Goal: Task Accomplishment & Management: Manage account settings

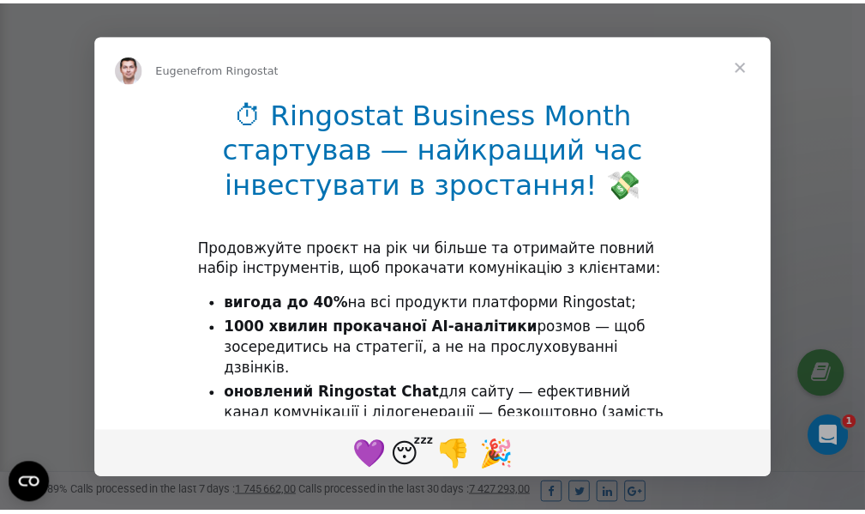
scroll to position [515, 0]
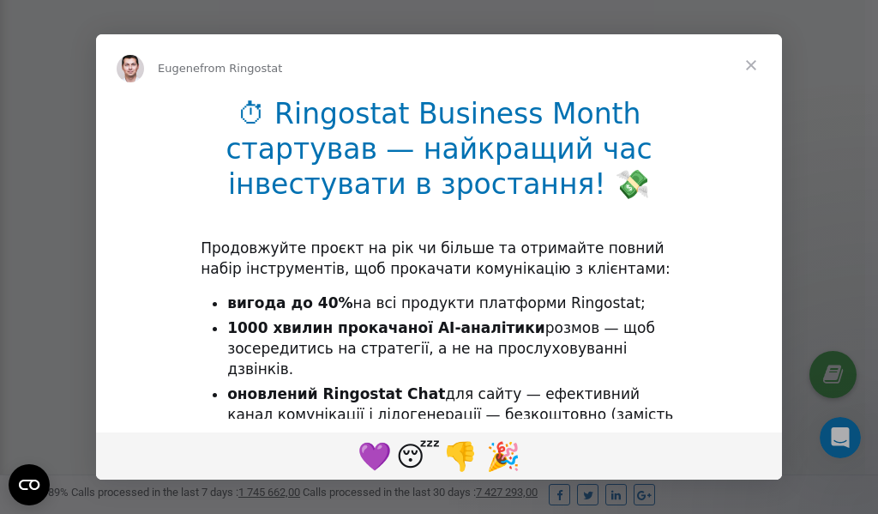
click at [752, 65] on span "Close" at bounding box center [751, 65] width 62 height 62
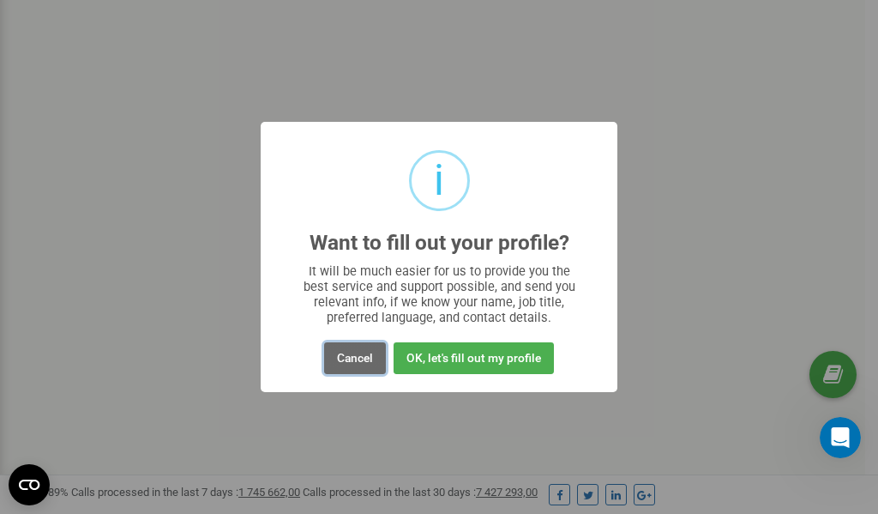
click at [352, 358] on button "Cancel" at bounding box center [355, 358] width 62 height 32
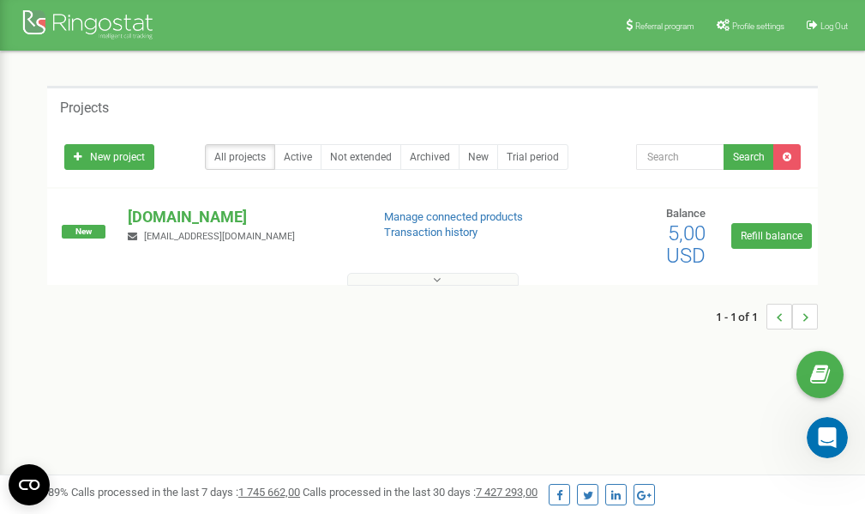
scroll to position [0, 0]
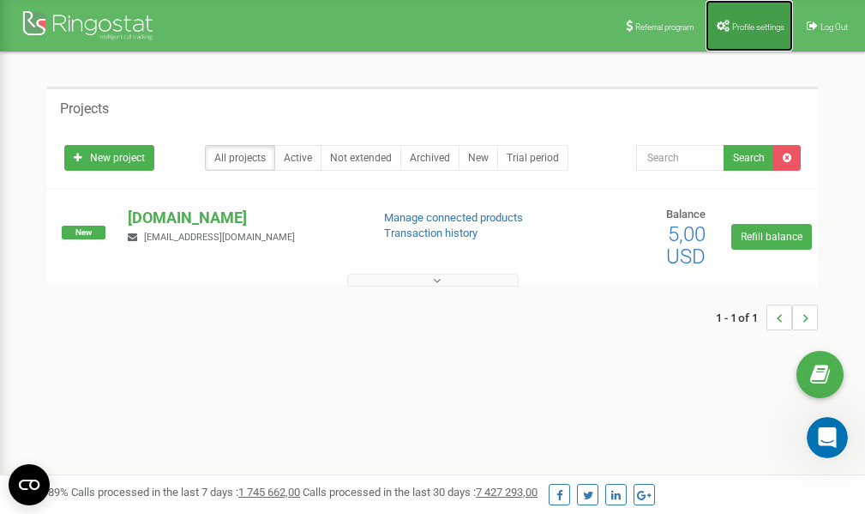
click at [736, 30] on span "Profile settings" at bounding box center [758, 26] width 52 height 9
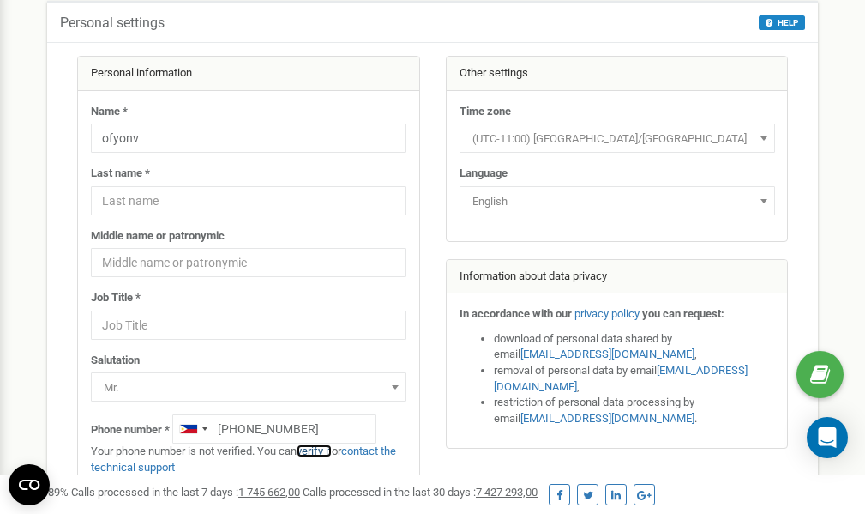
click at [324, 449] on link "verify it" at bounding box center [314, 450] width 35 height 13
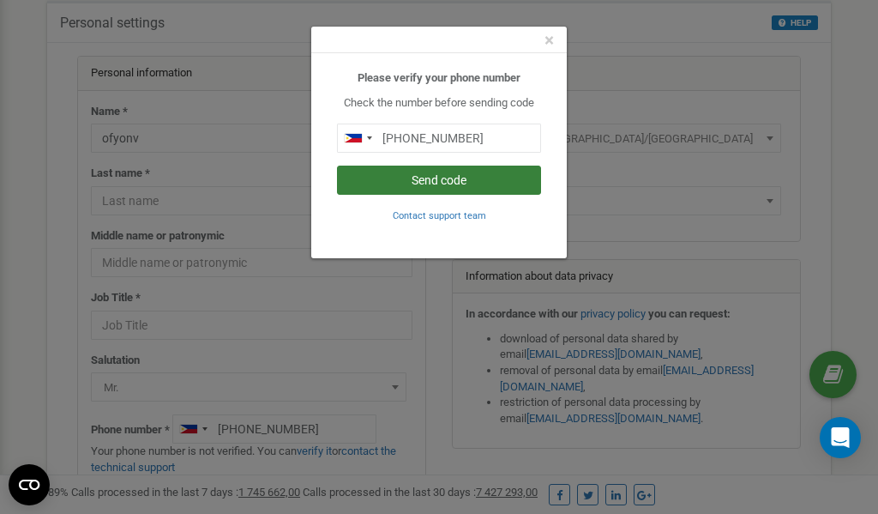
click at [432, 182] on button "Send code" at bounding box center [439, 179] width 204 height 29
